Goal: Entertainment & Leisure: Consume media (video, audio)

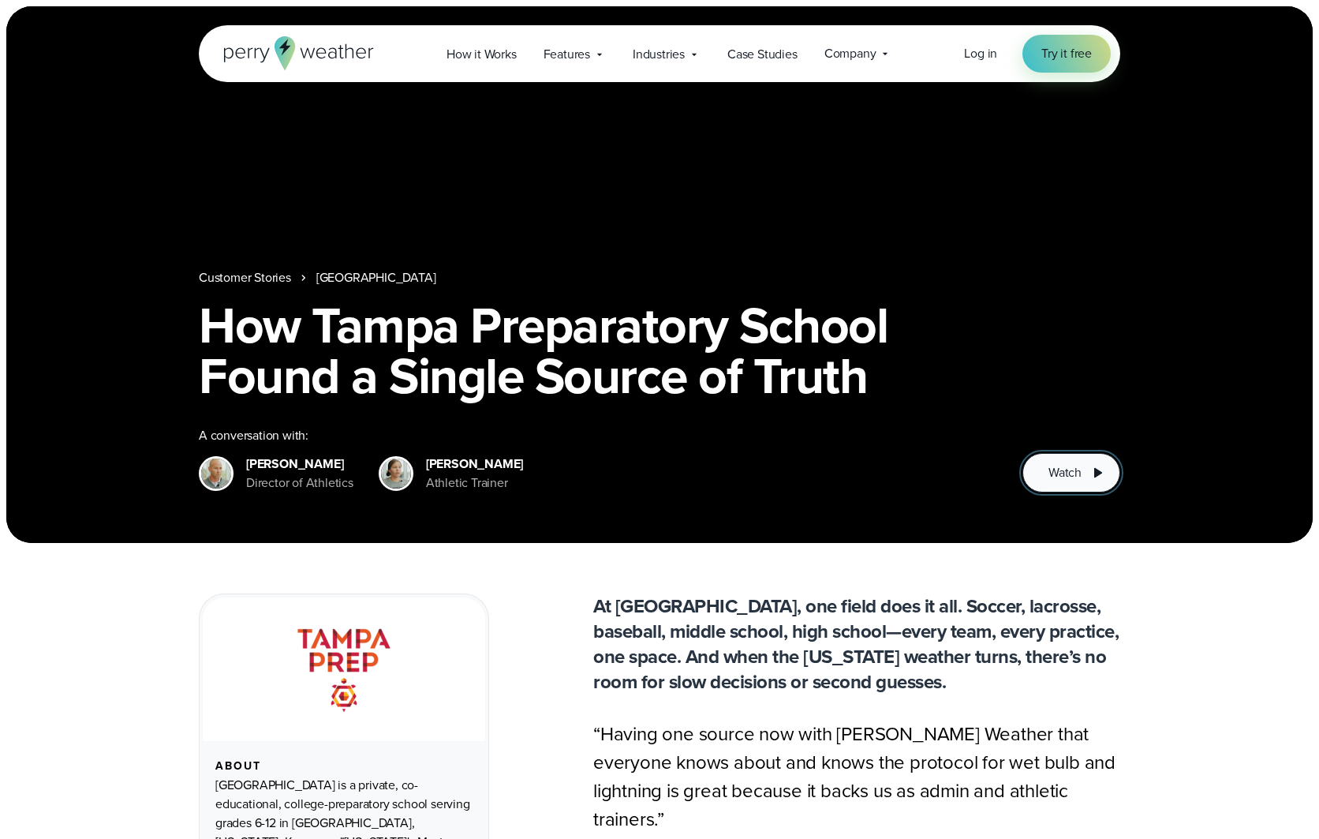
click at [1082, 473] on button "Watch" at bounding box center [1071, 472] width 98 height 39
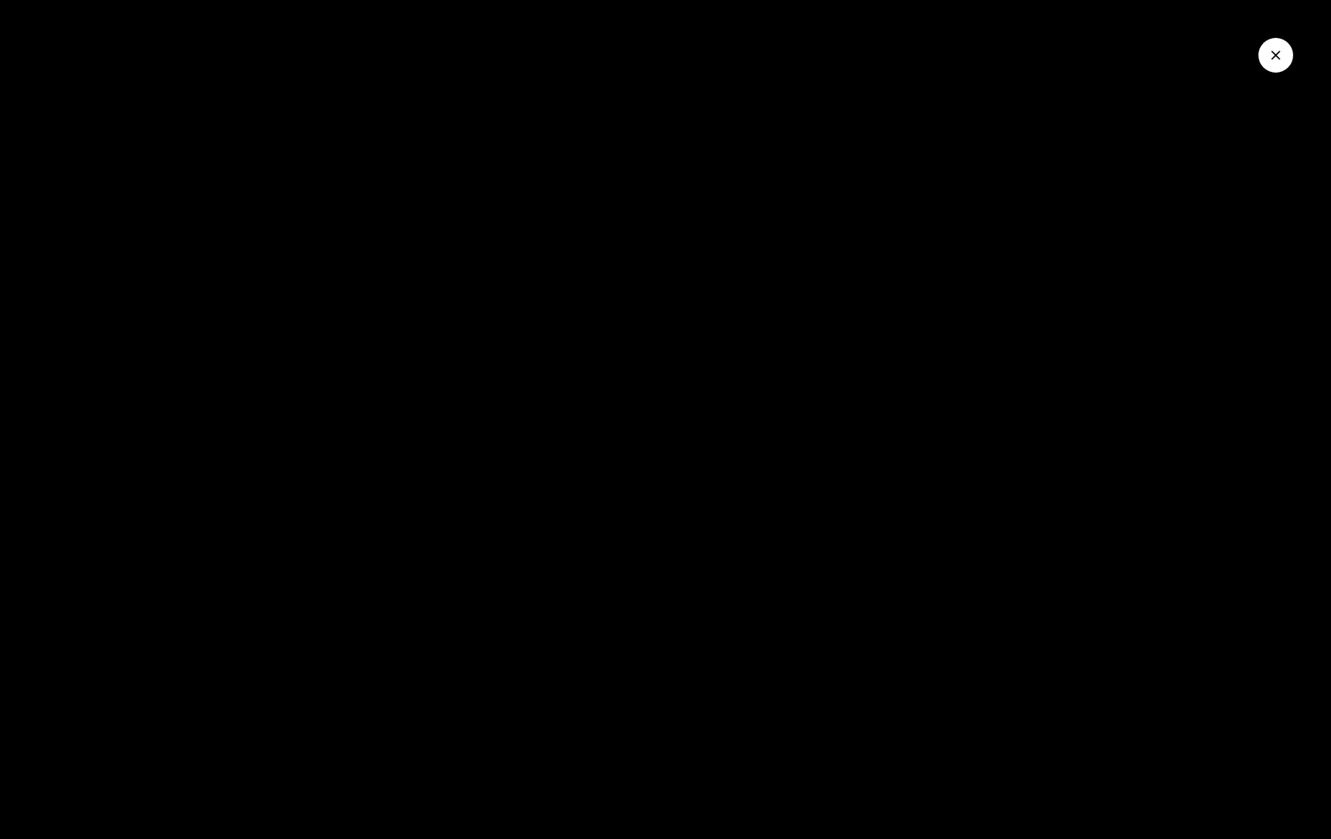
click at [1274, 60] on icon "Close Video" at bounding box center [1276, 55] width 16 height 16
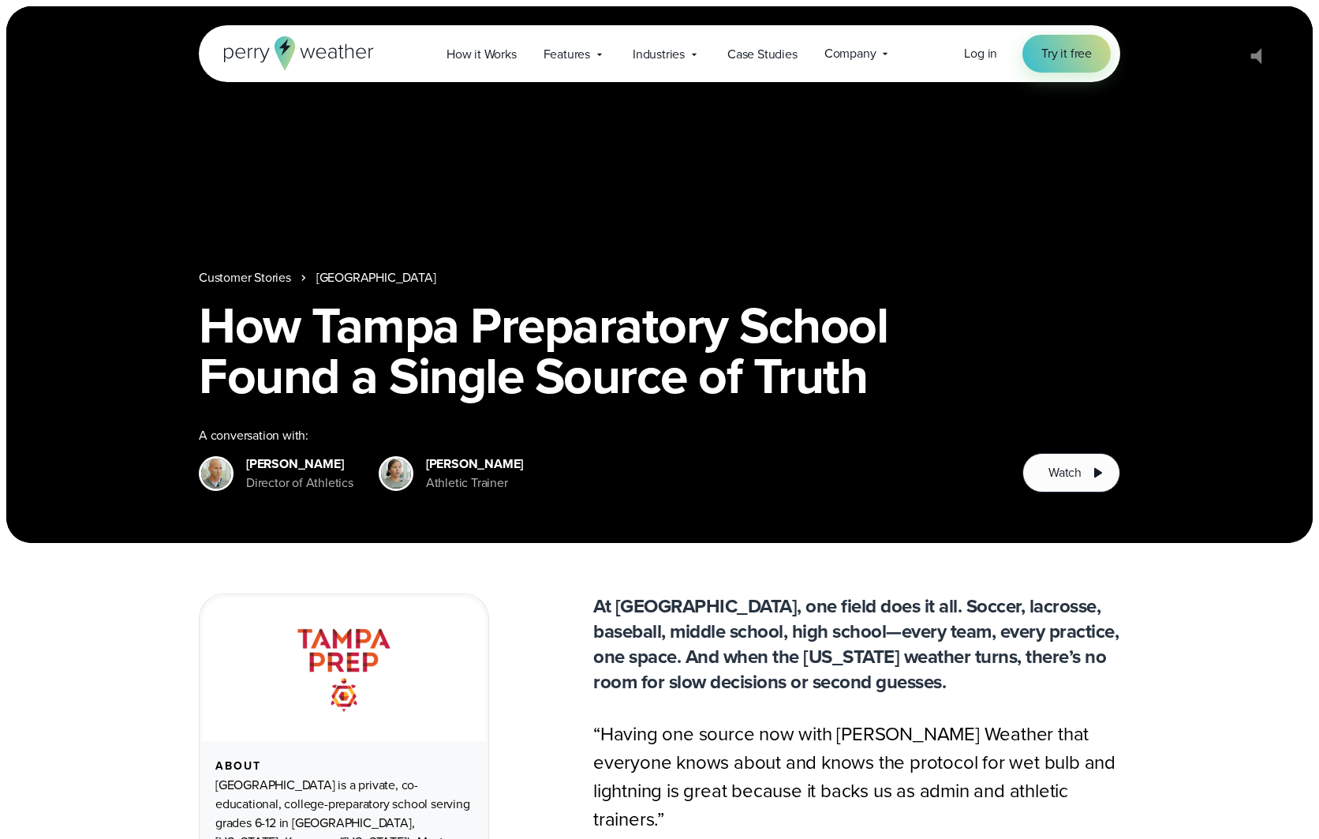
click at [1255, 58] on div "Open Menu Log in Try it free How it Works" at bounding box center [659, 53] width 1319 height 57
click at [1258, 56] on div "Open Menu Log in Try it free How it Works" at bounding box center [659, 53] width 1319 height 57
